Goal: Check status: Check status

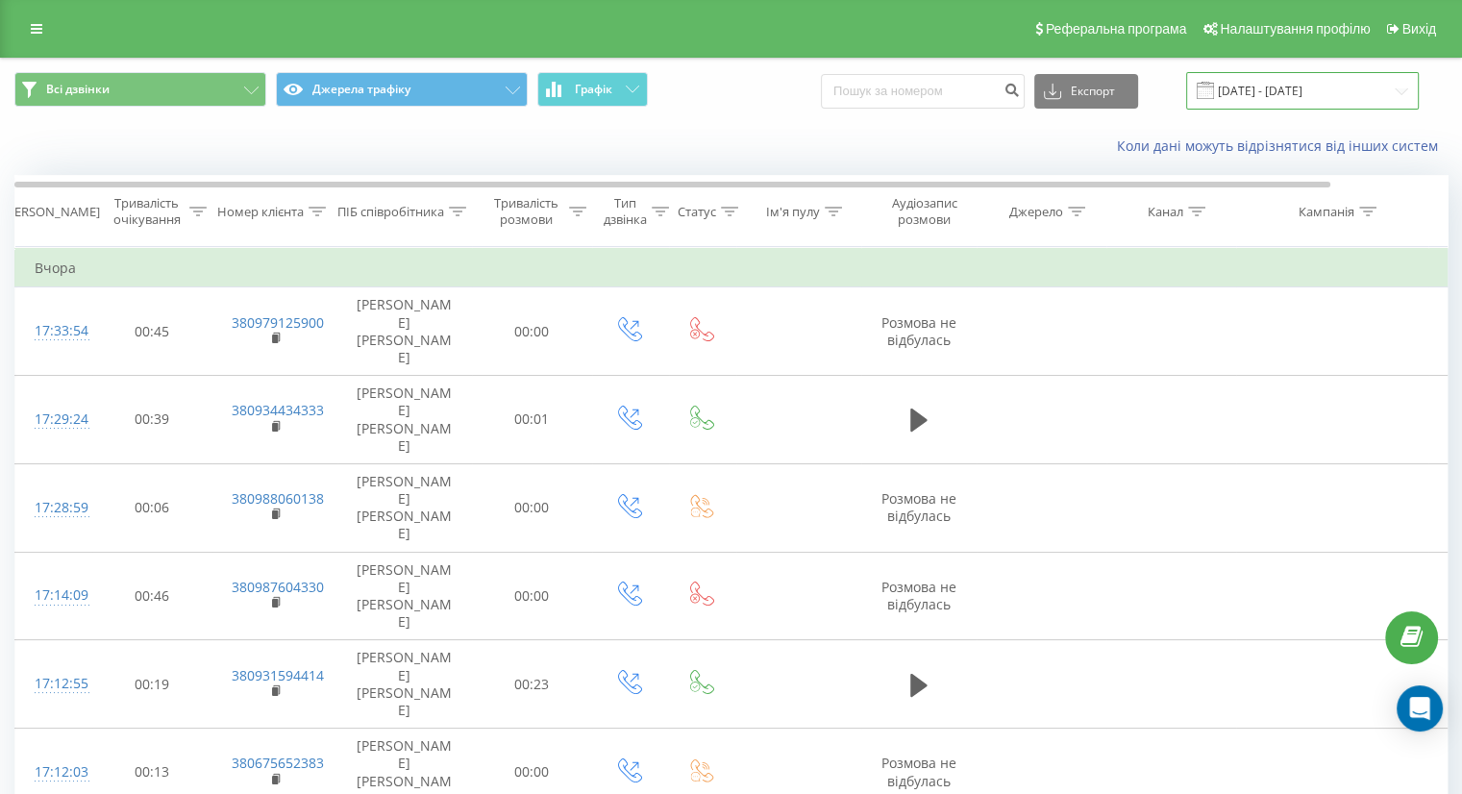
click at [1291, 89] on input "18.08.2025 - 18.08.2025" at bounding box center [1302, 90] width 233 height 37
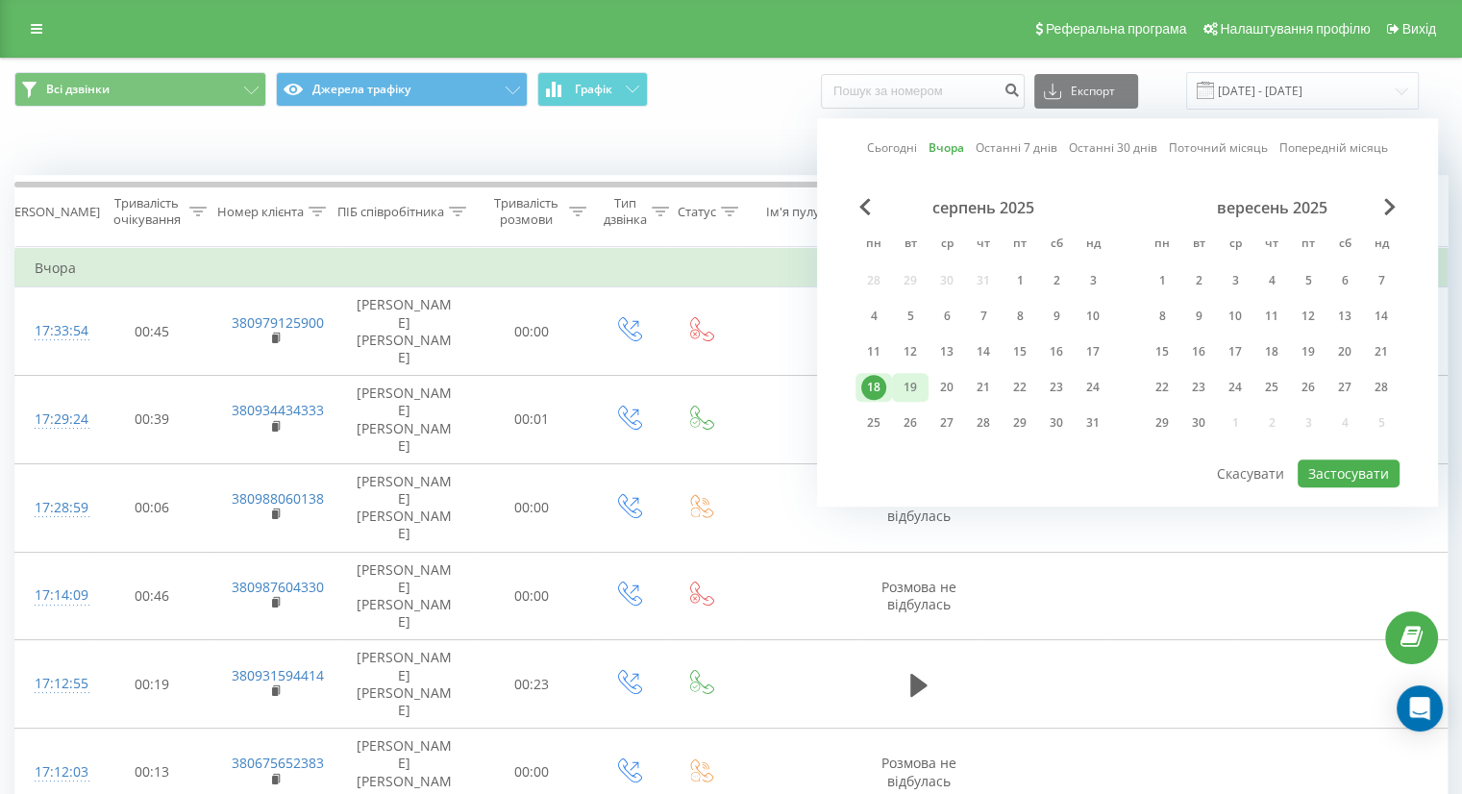
click at [911, 385] on div "19" at bounding box center [910, 387] width 25 height 25
click at [1361, 471] on button "Застосувати" at bounding box center [1349, 474] width 102 height 28
type input "[DATE] - [DATE]"
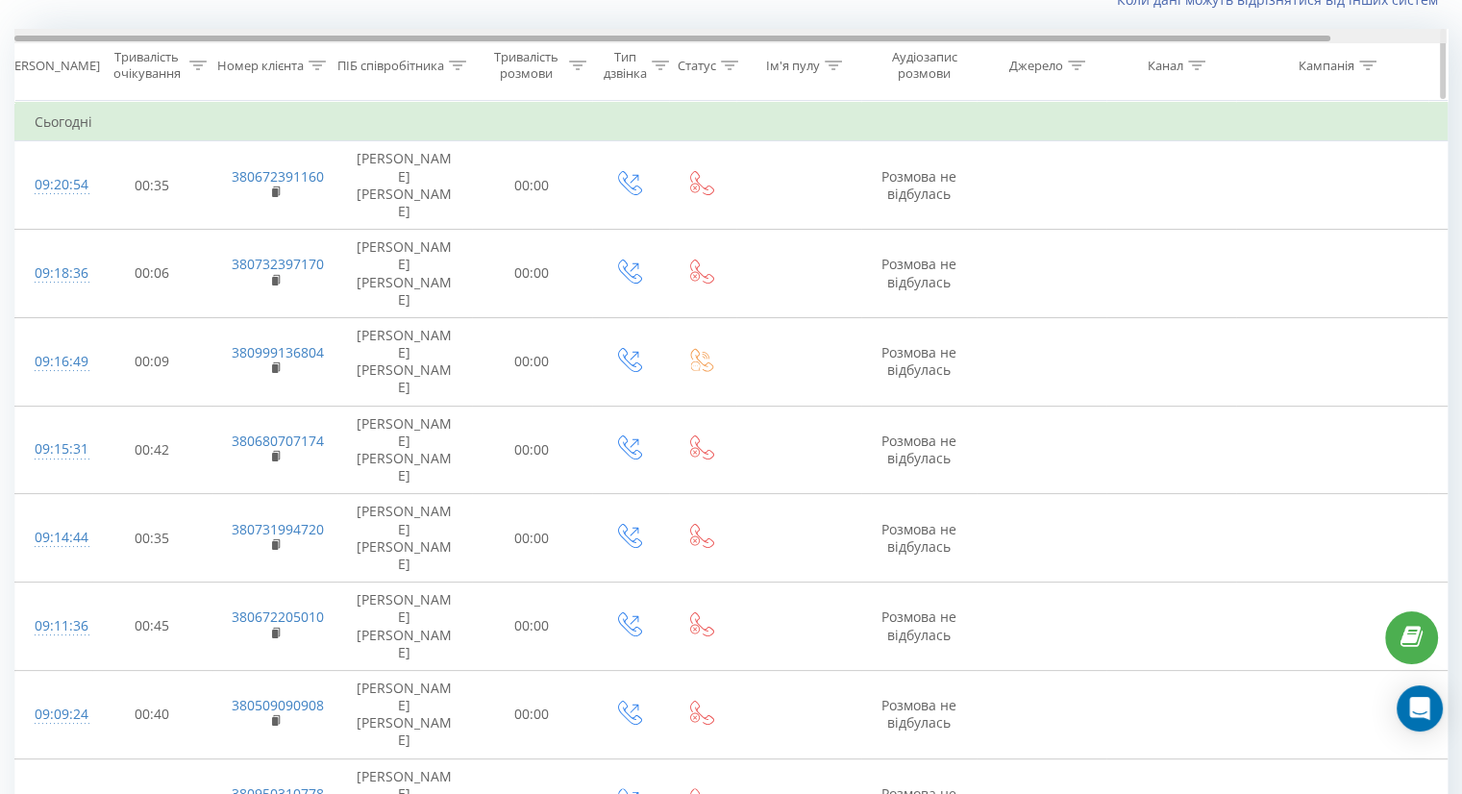
scroll to position [178, 0]
